Goal: Transaction & Acquisition: Purchase product/service

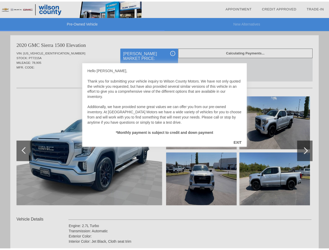
scroll to position [533, 0]
